Goal: Task Accomplishment & Management: Use online tool/utility

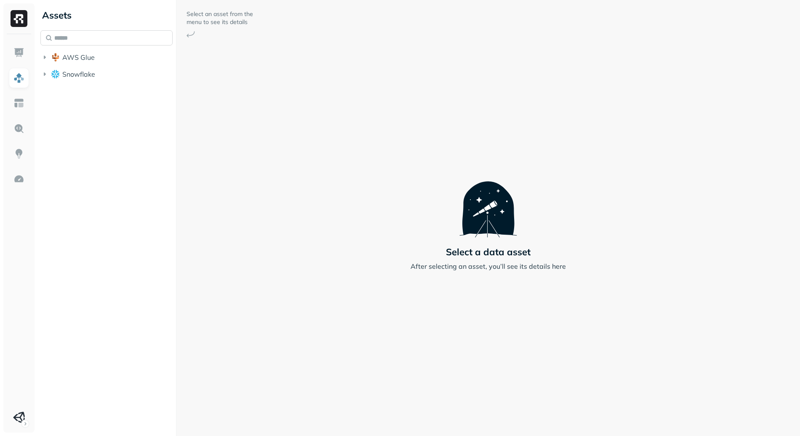
click at [85, 35] on input "text" at bounding box center [106, 37] width 132 height 15
type input "**********"
click at [108, 155] on span "optimizer_ds" at bounding box center [101, 156] width 40 height 8
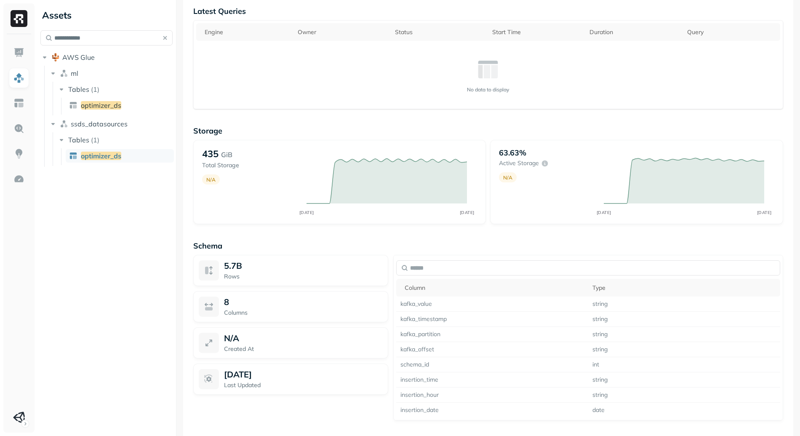
scroll to position [473, 0]
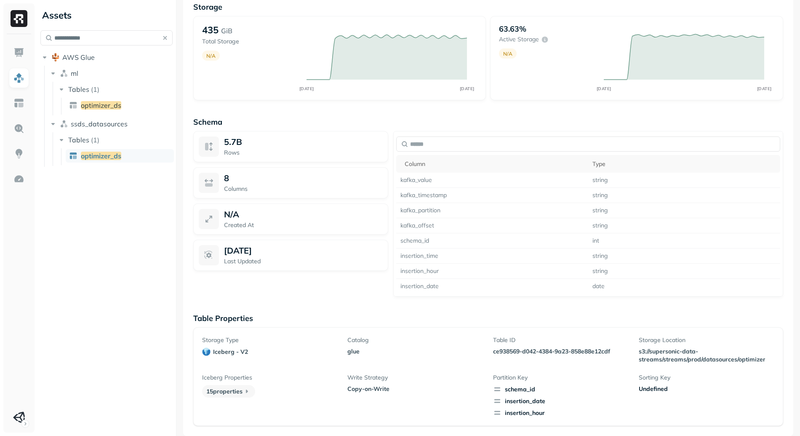
click at [520, 389] on span "schema_id" at bounding box center [561, 389] width 136 height 8
click at [527, 402] on span "insertion_date" at bounding box center [561, 401] width 136 height 8
click at [523, 414] on span "insertion_hour" at bounding box center [561, 412] width 136 height 8
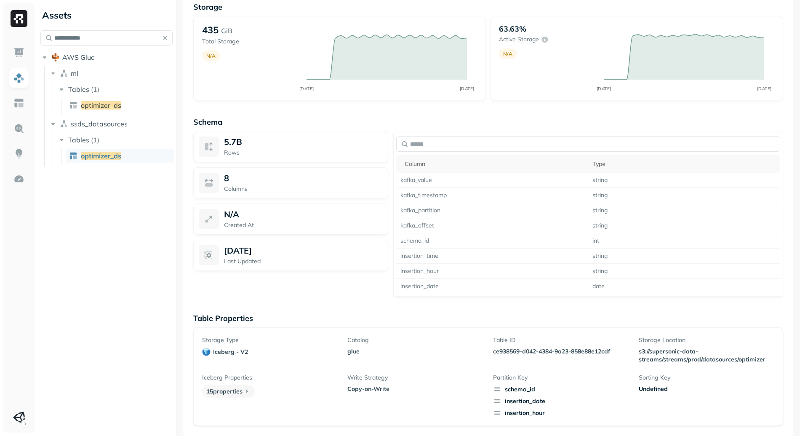
click at [516, 397] on span "insertion_date" at bounding box center [561, 401] width 136 height 8
click at [517, 398] on span "insertion_date" at bounding box center [561, 401] width 136 height 8
click at [524, 402] on span "insertion_date" at bounding box center [561, 401] width 136 height 8
click at [525, 414] on span "insertion_hour" at bounding box center [561, 412] width 136 height 8
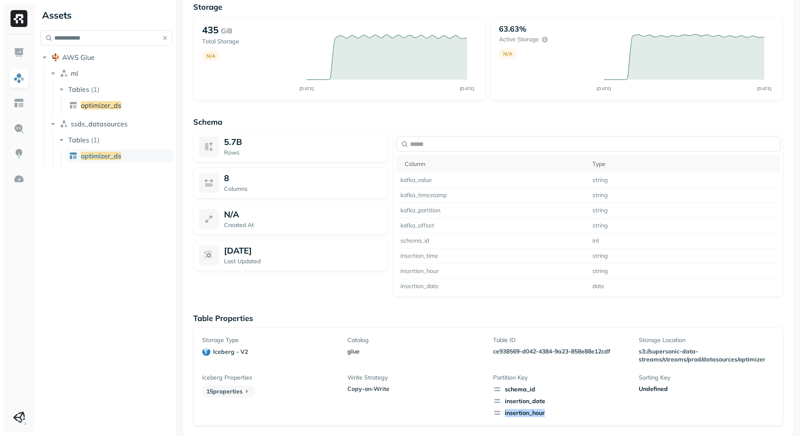
click at [525, 414] on span "insertion_hour" at bounding box center [561, 412] width 136 height 8
click at [530, 402] on span "insertion_date" at bounding box center [561, 401] width 136 height 8
copy span "insertion_date"
click at [527, 415] on span "insertion_hour" at bounding box center [561, 412] width 136 height 8
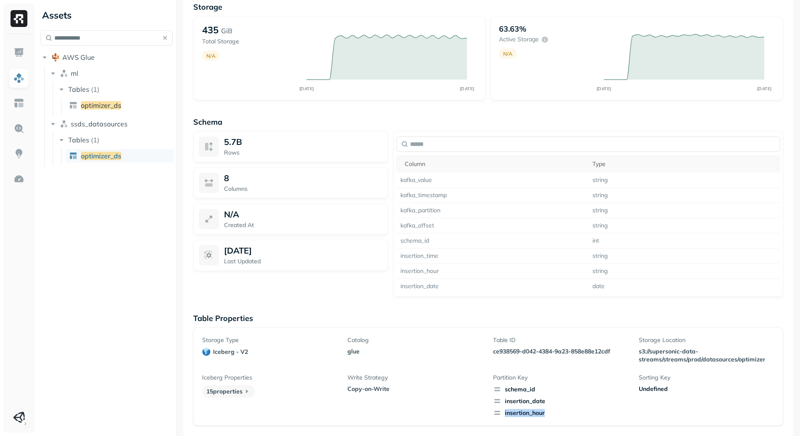
click at [527, 415] on span "insertion_hour" at bounding box center [561, 412] width 136 height 8
copy span "insertion_hour"
click at [485, 356] on div "Storage Type iceberg - v2 Catalog glue Table ID ce938569-d042-4384-9a23-858e88e…" at bounding box center [488, 376] width 572 height 81
click at [525, 386] on span "schema_id" at bounding box center [561, 389] width 136 height 8
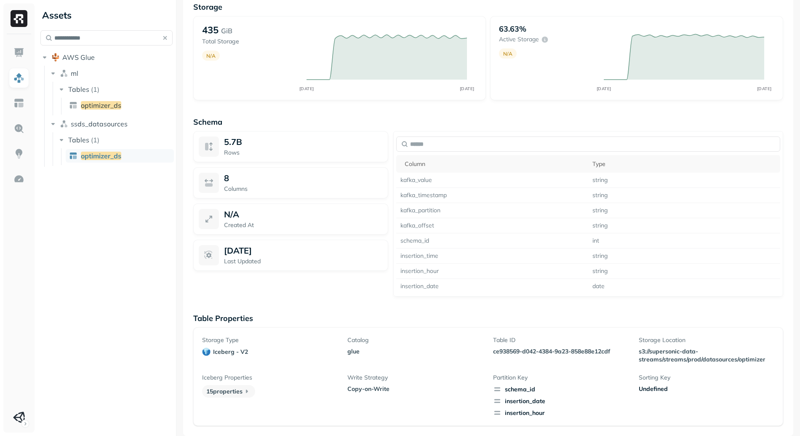
drag, startPoint x: 552, startPoint y: 394, endPoint x: 549, endPoint y: 400, distance: 7.4
click at [552, 394] on div "schema_id insertion_date insertion_hour" at bounding box center [561, 401] width 136 height 32
click at [532, 402] on span "insertion_date" at bounding box center [561, 401] width 136 height 8
click at [522, 413] on span "insertion_hour" at bounding box center [561, 412] width 136 height 8
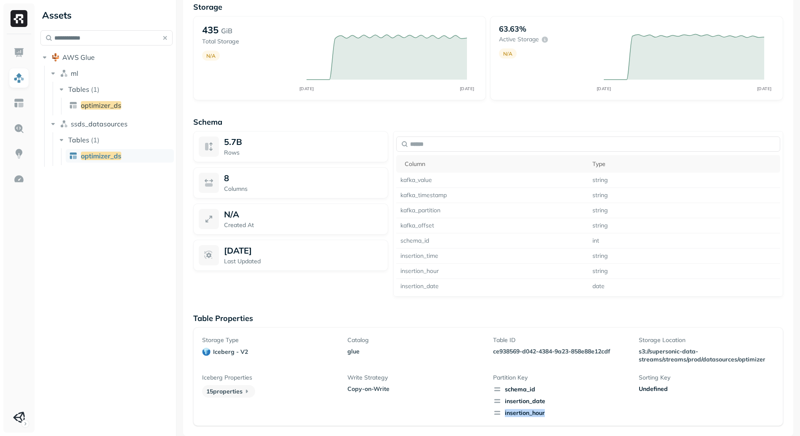
drag, startPoint x: 522, startPoint y: 413, endPoint x: 523, endPoint y: 403, distance: 10.2
click at [522, 413] on span "insertion_hour" at bounding box center [561, 412] width 136 height 8
click at [525, 398] on span "insertion_date" at bounding box center [561, 401] width 136 height 8
click at [525, 399] on span "insertion_date" at bounding box center [561, 401] width 136 height 8
click at [574, 388] on span "schema_id" at bounding box center [561, 389] width 136 height 8
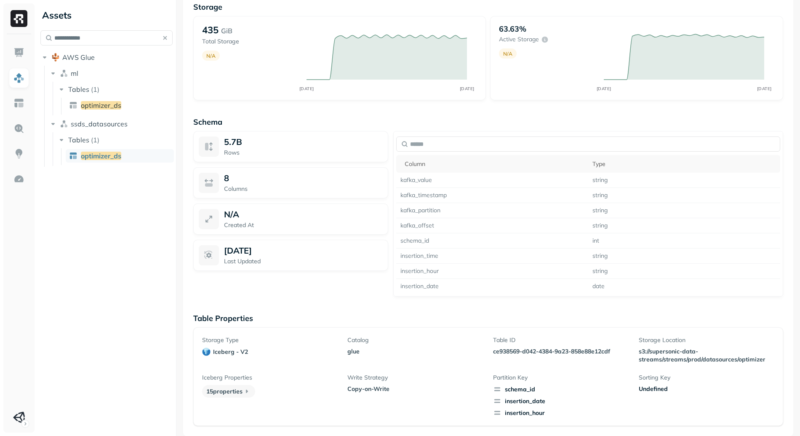
click at [496, 401] on icon at bounding box center [497, 401] width 8 height 8
click at [504, 401] on span "insertion_date" at bounding box center [561, 401] width 136 height 8
copy span "insertion_date"
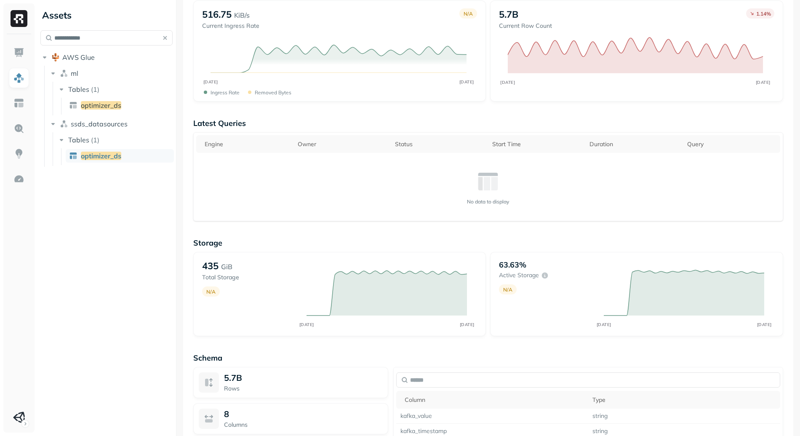
scroll to position [0, 0]
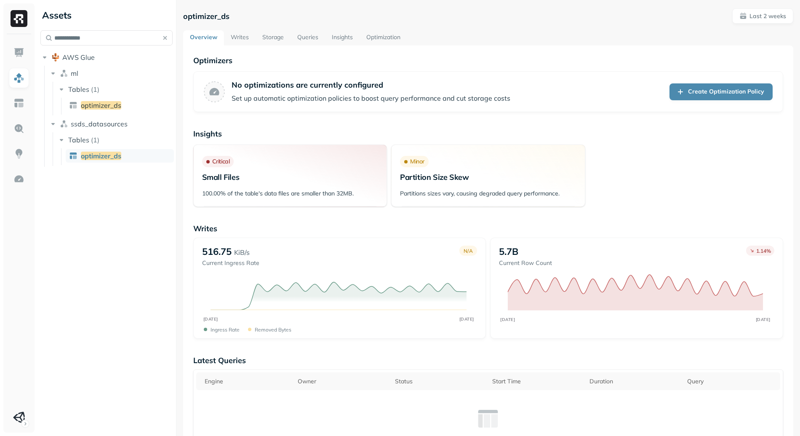
click at [266, 39] on link "Storage" at bounding box center [273, 37] width 35 height 15
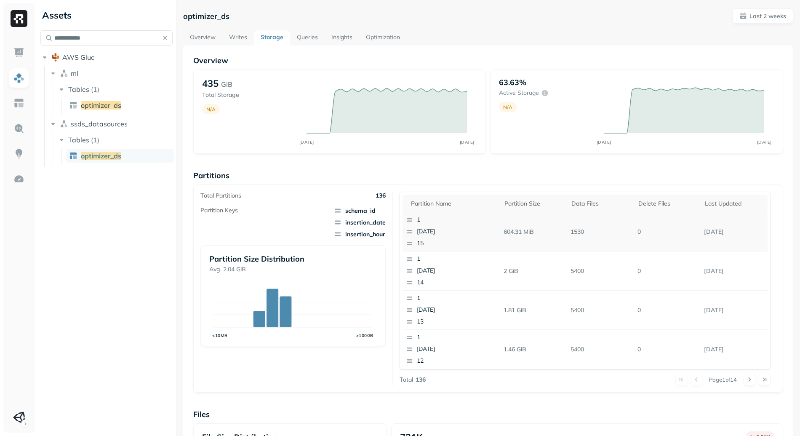
click at [428, 235] on p "[DATE]" at bounding box center [458, 231] width 82 height 8
click at [424, 273] on p "insertion_date :" at bounding box center [433, 275] width 48 height 10
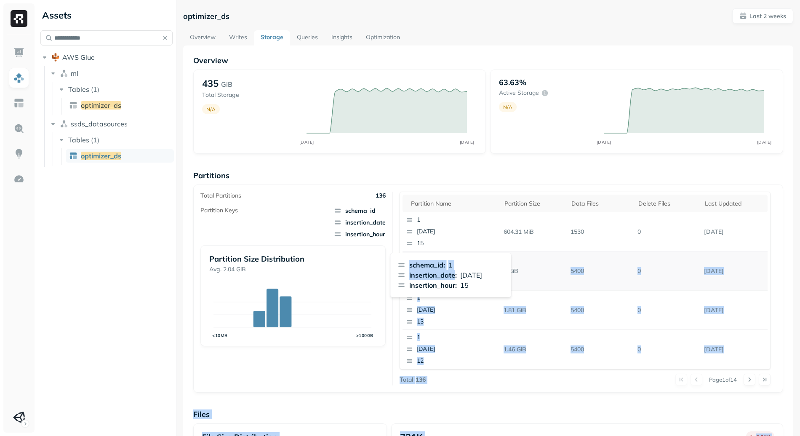
drag, startPoint x: 424, startPoint y: 273, endPoint x: 515, endPoint y: 278, distance: 91.9
click at [515, 278] on body "**********" at bounding box center [400, 218] width 800 height 436
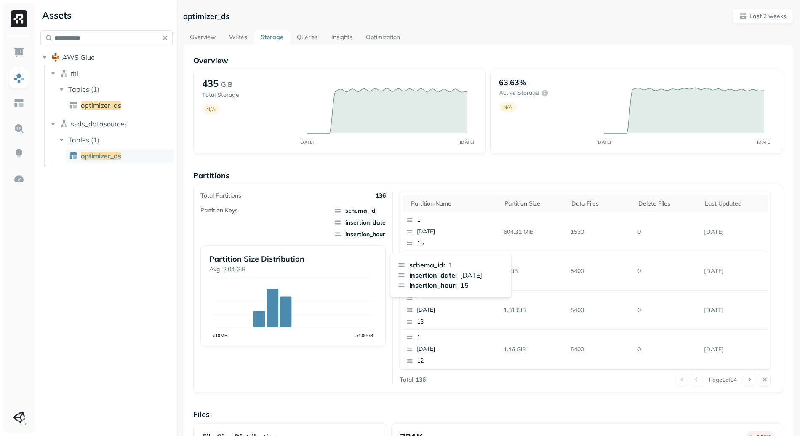
click at [464, 278] on p "[DATE]" at bounding box center [471, 275] width 22 height 10
click at [312, 229] on div "Partition Keys schema_id insertion_date insertion_hour" at bounding box center [292, 222] width 185 height 32
click at [369, 221] on span "insertion_date" at bounding box center [359, 222] width 52 height 8
click at [364, 165] on div "Overview 435 GiB Total Storage N/A AUG [DATE] 63.63% Active storage N/A AUG [DA…" at bounding box center [488, 345] width 590 height 578
click at [208, 31] on link "Overview" at bounding box center [202, 37] width 39 height 15
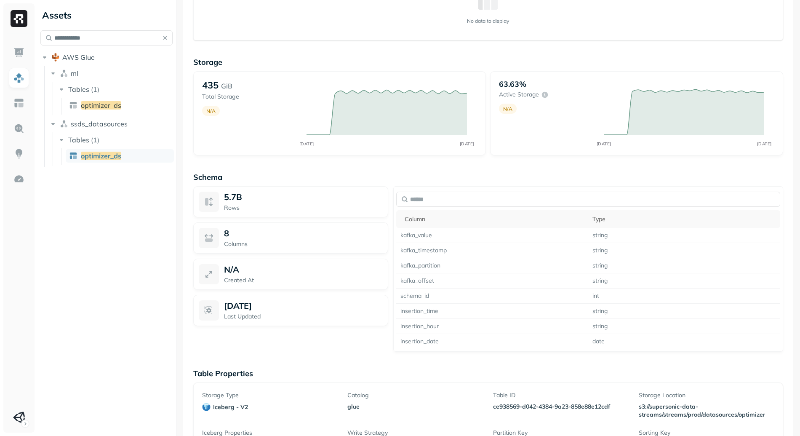
scroll to position [473, 0]
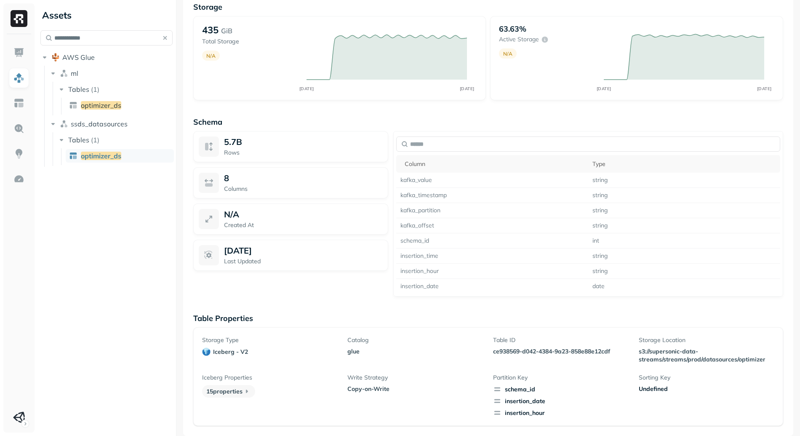
click at [503, 351] on p "ce938569-d042-4384-9a23-858e88e12cdf" at bounding box center [561, 351] width 136 height 8
copy p "ce938569-d042-4384-9a23-858e88e12cdf"
click at [105, 105] on span "optimizer_ds" at bounding box center [101, 105] width 40 height 8
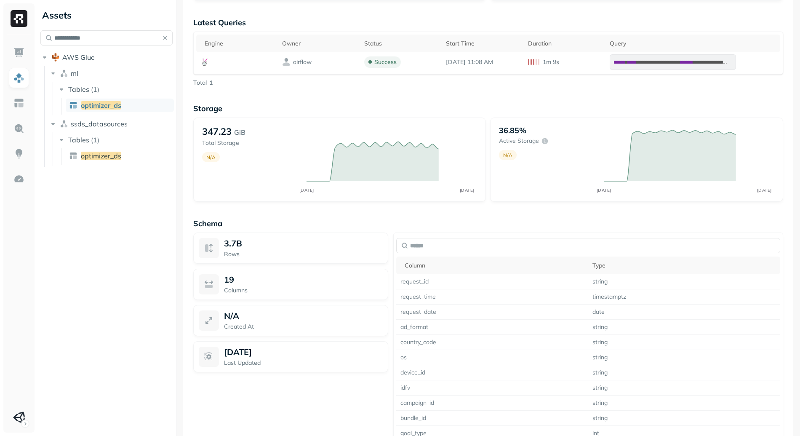
scroll to position [490, 0]
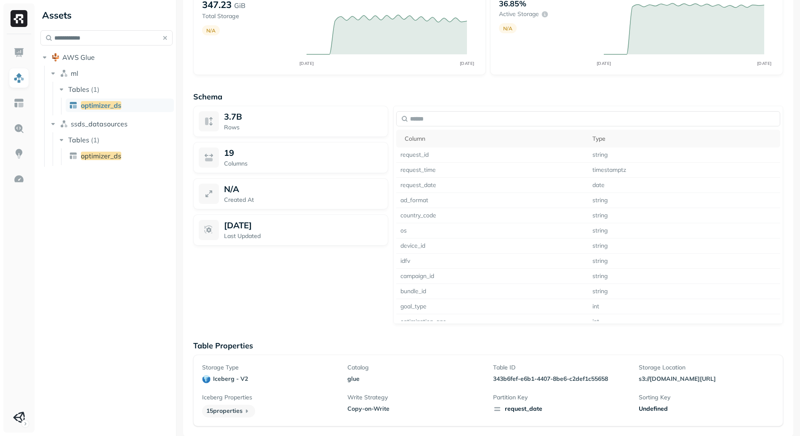
click at [527, 411] on span "request_date" at bounding box center [561, 409] width 136 height 8
click at [526, 410] on span "request_date" at bounding box center [561, 409] width 136 height 8
copy span "request_date"
click at [347, 314] on div "3.7B Rows 19 Columns N/A Created At [DATE] Last Updated" at bounding box center [290, 215] width 195 height 218
click at [529, 380] on p "343b6fef-e6b1-4407-8be6-c2def1c55658" at bounding box center [561, 379] width 136 height 8
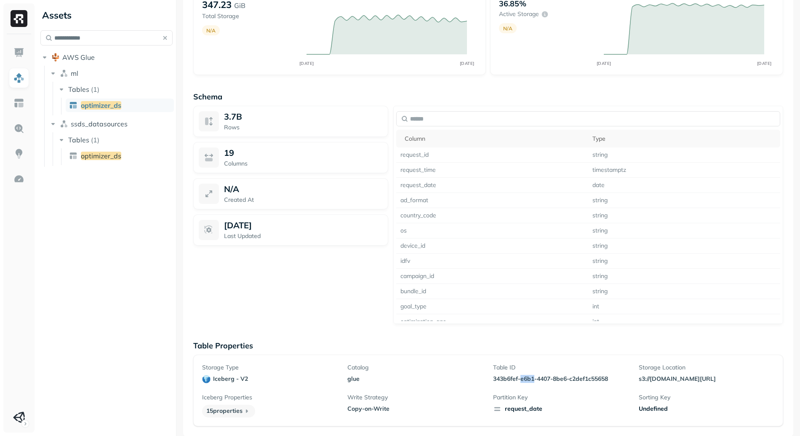
click at [529, 380] on p "343b6fef-e6b1-4407-8be6-c2def1c55658" at bounding box center [561, 379] width 136 height 8
copy p "343b6fef-e6b1-4407-8be6-c2def1c55658"
click at [274, 300] on div "3.7B Rows 19 Columns N/A Created At [DATE] Last Updated" at bounding box center [290, 215] width 195 height 218
click at [516, 405] on span "request_date" at bounding box center [561, 409] width 136 height 8
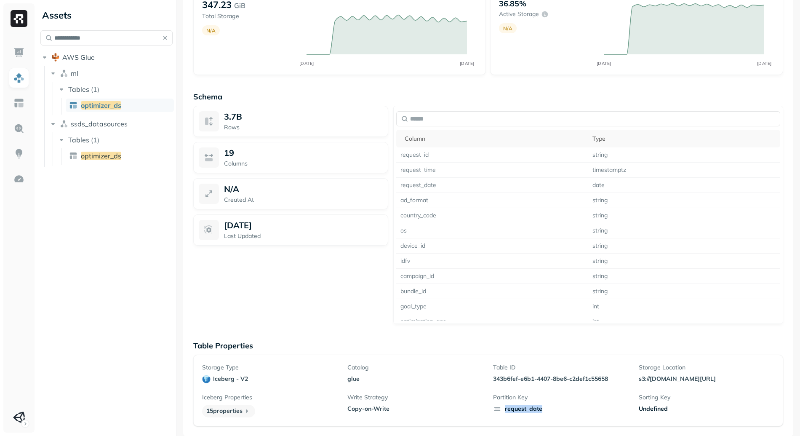
click at [516, 405] on span "request_date" at bounding box center [561, 409] width 136 height 8
copy span "request_date"
click at [332, 275] on div "3.7B Rows 19 Columns N/A Created At [DATE] Last Updated" at bounding box center [290, 215] width 195 height 218
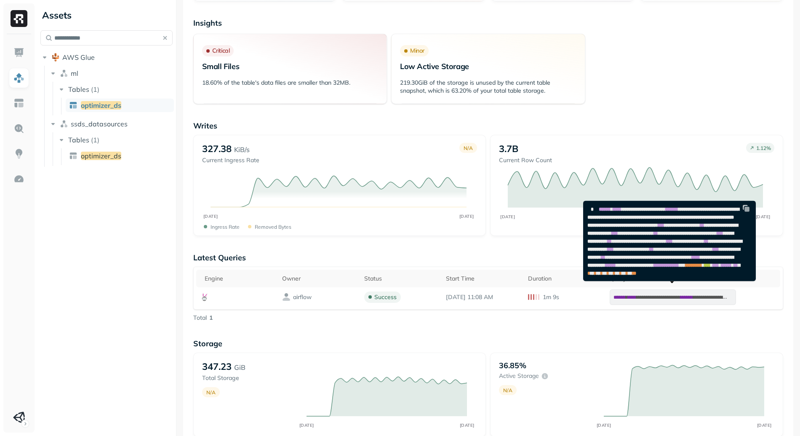
scroll to position [28, 0]
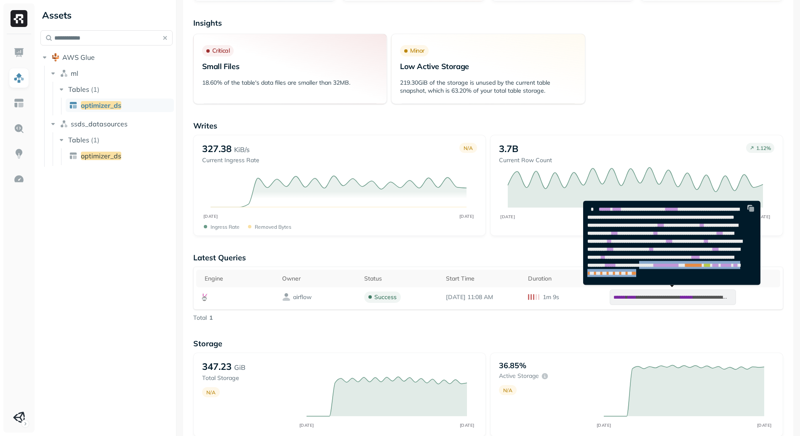
drag, startPoint x: 708, startPoint y: 279, endPoint x: 711, endPoint y: 257, distance: 21.7
click at [710, 258] on pre "**********" at bounding box center [667, 241] width 168 height 80
click at [711, 257] on pre "**********" at bounding box center [667, 241] width 168 height 80
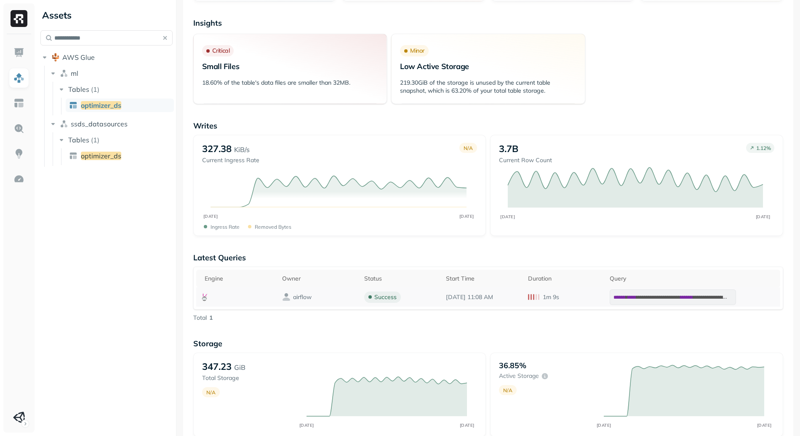
click at [298, 295] on p "airflow" at bounding box center [302, 297] width 19 height 8
click at [355, 300] on td "airflow" at bounding box center [319, 296] width 82 height 19
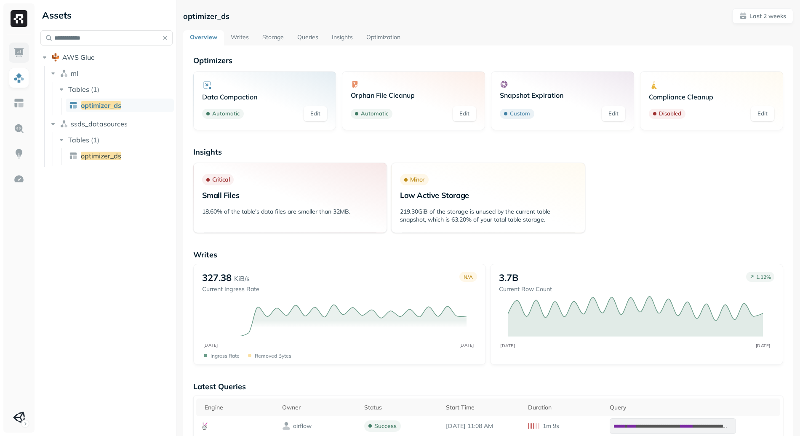
click at [15, 54] on img at bounding box center [18, 52] width 11 height 11
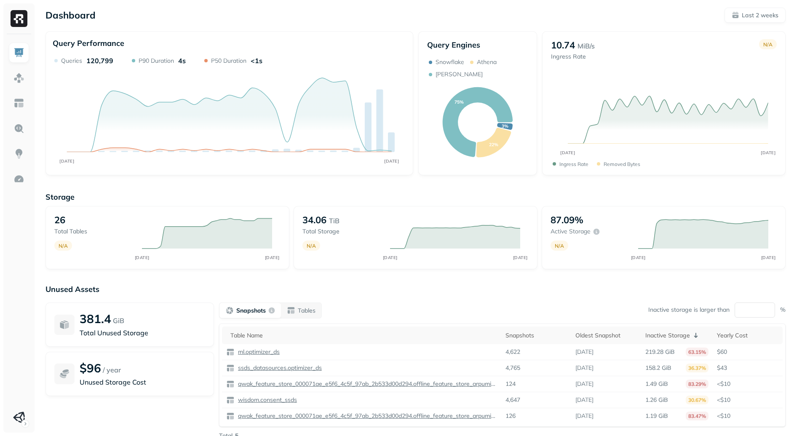
click at [508, 123] on text "3%" at bounding box center [504, 126] width 7 height 6
click at [23, 73] on img at bounding box center [18, 77] width 11 height 11
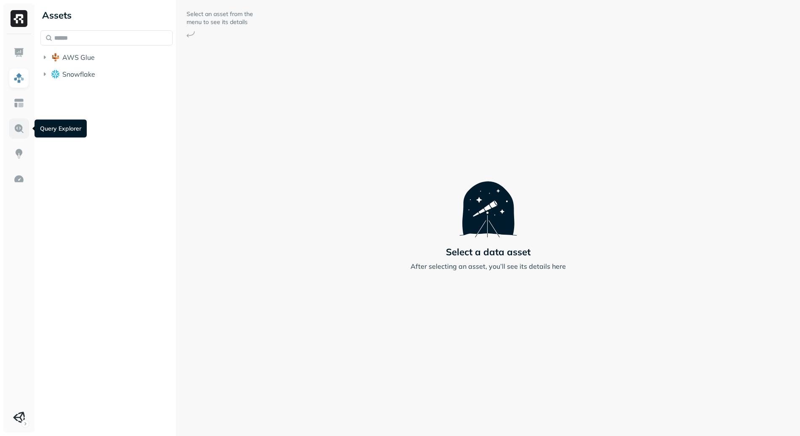
click at [25, 133] on link at bounding box center [19, 128] width 20 height 20
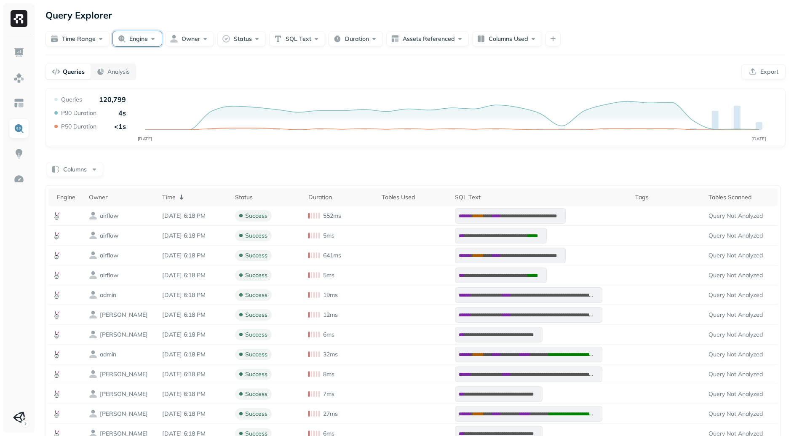
click at [140, 35] on button "Engine" at bounding box center [137, 38] width 49 height 15
click at [106, 105] on icon at bounding box center [103, 104] width 8 height 8
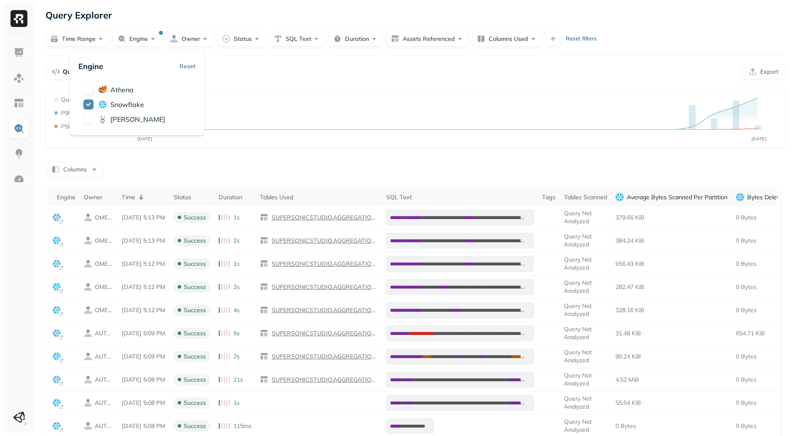
click at [288, 79] on div "Queries Analysis Export" at bounding box center [415, 72] width 740 height 16
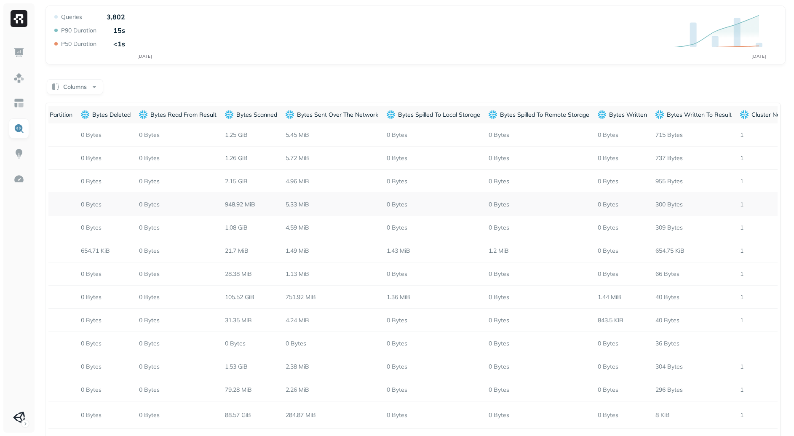
scroll to position [0, 659]
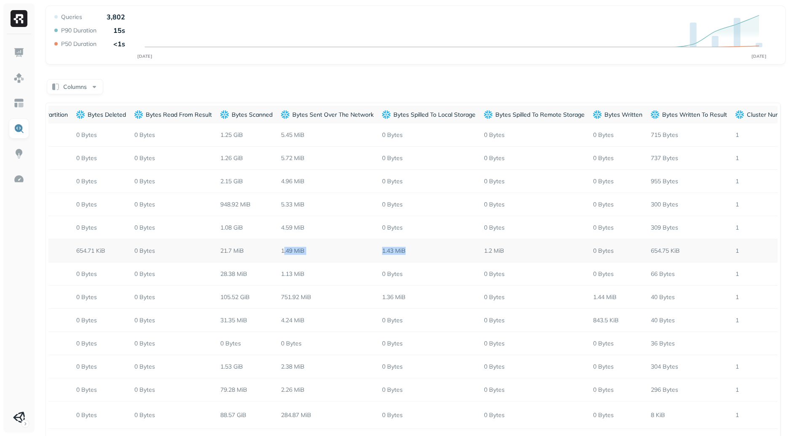
drag, startPoint x: 295, startPoint y: 251, endPoint x: 434, endPoint y: 252, distance: 139.8
click at [434, 252] on td "1.43 MiB" at bounding box center [429, 250] width 102 height 23
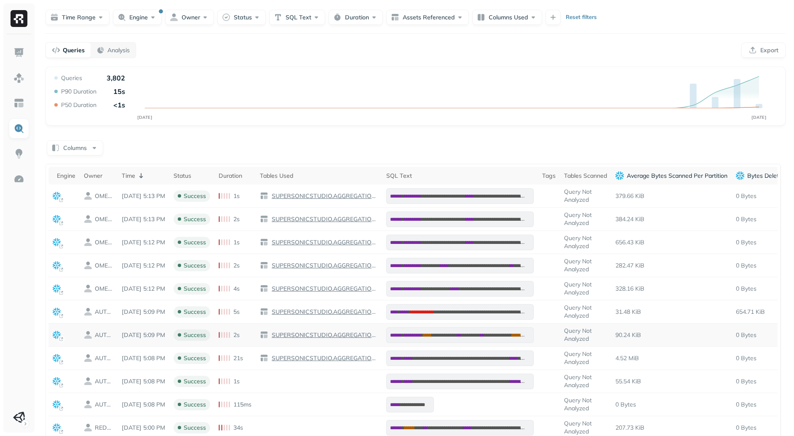
scroll to position [27, 0]
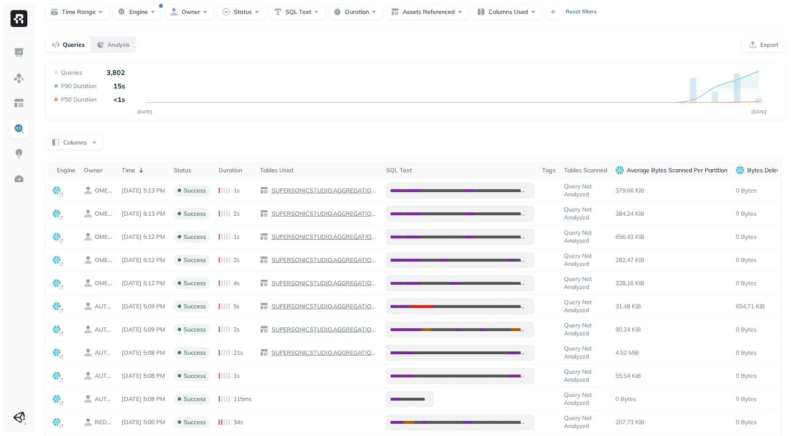
click at [106, 42] on div "Analysis" at bounding box center [112, 44] width 33 height 8
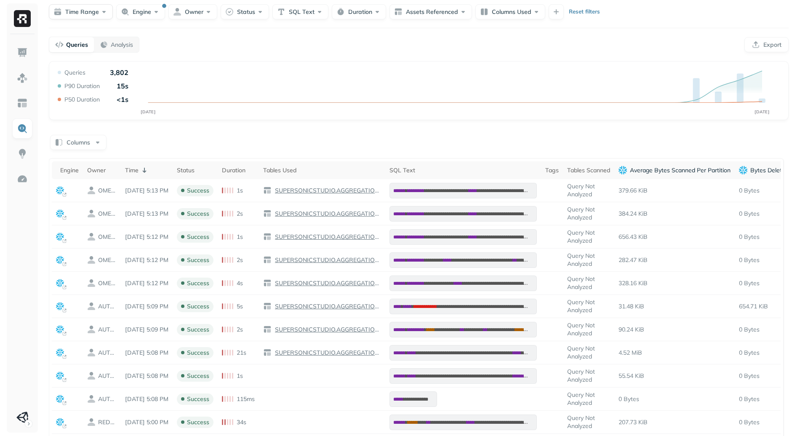
scroll to position [0, 0]
